Goal: Task Accomplishment & Management: Manage account settings

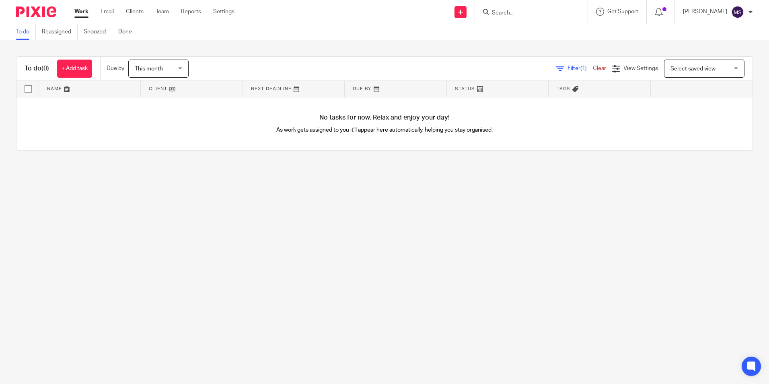
click at [507, 10] on input "Search" at bounding box center [527, 13] width 72 height 7
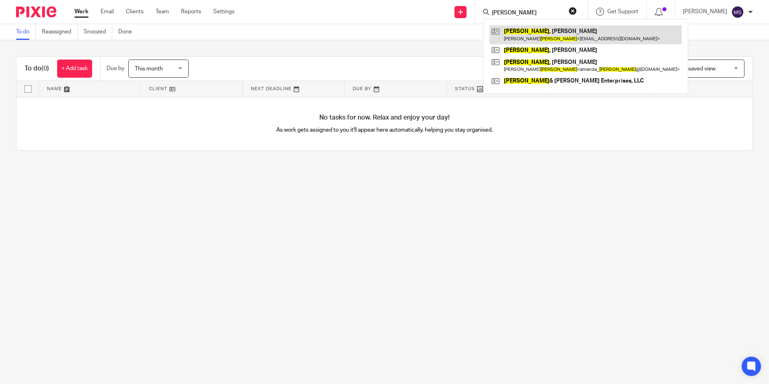
type input "aycock"
click at [542, 34] on link at bounding box center [586, 34] width 192 height 19
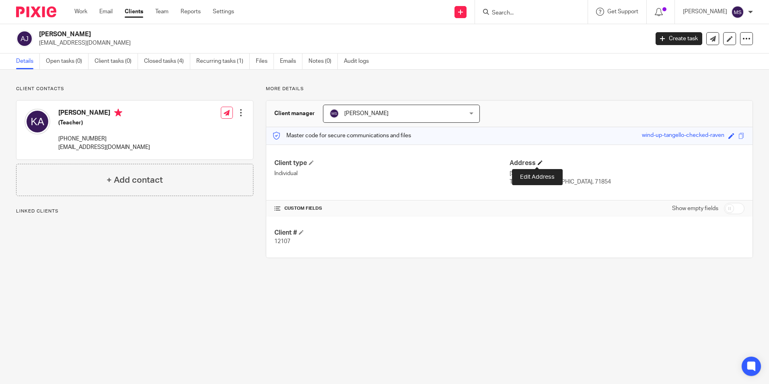
click at [538, 163] on span at bounding box center [540, 162] width 5 height 5
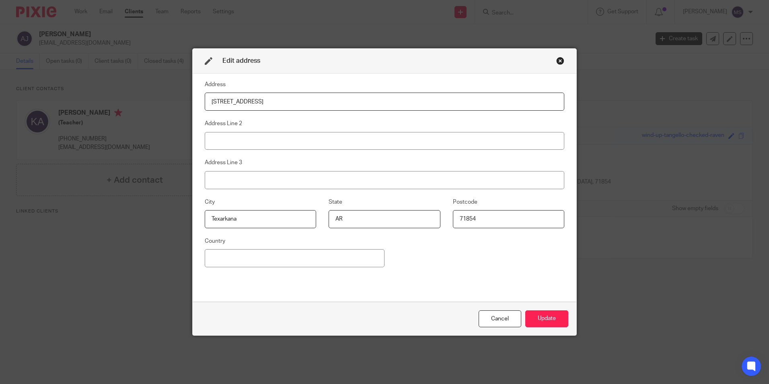
click at [270, 103] on input "[STREET_ADDRESS]" at bounding box center [385, 102] width 360 height 18
type input "2"
type input "[STREET_ADDRESS]"
click at [549, 320] on button "Update" at bounding box center [547, 318] width 43 height 17
